Goal: Browse casually

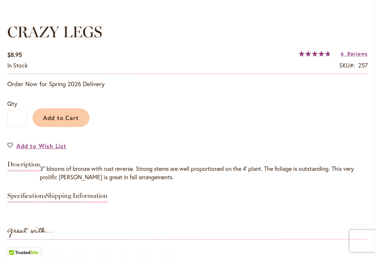
scroll to position [511, 0]
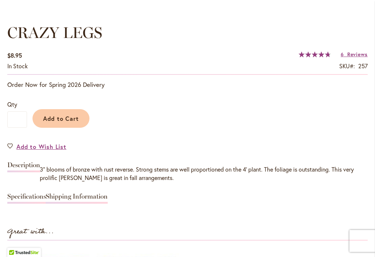
type input "**********"
drag, startPoint x: 41, startPoint y: 169, endPoint x: 135, endPoint y: 167, distance: 94.1
click at [135, 167] on div "3" blooms of bronze with rust reverse. Strong stems are well proportioned on th…" at bounding box center [187, 173] width 360 height 17
copy div "3" blooms of bronze with rust reverse"
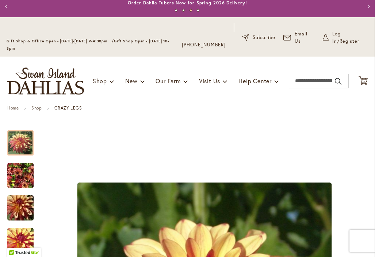
scroll to position [0, 0]
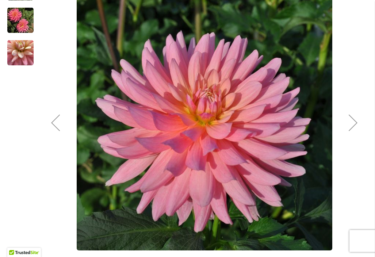
scroll to position [207, 0]
